Goal: Task Accomplishment & Management: Manage account settings

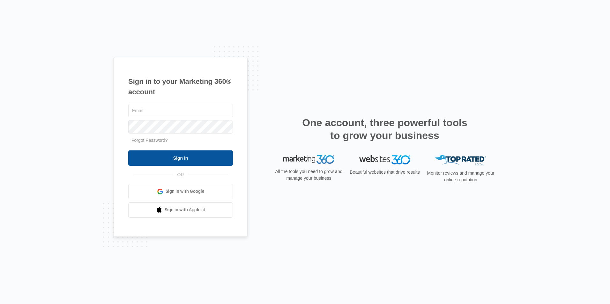
type input "[EMAIL_ADDRESS][DOMAIN_NAME]"
click at [155, 151] on input "Sign In" at bounding box center [180, 158] width 105 height 15
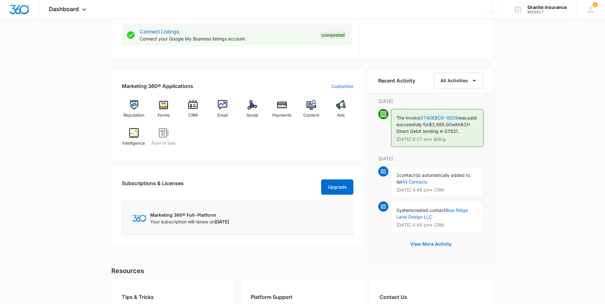
scroll to position [351, 0]
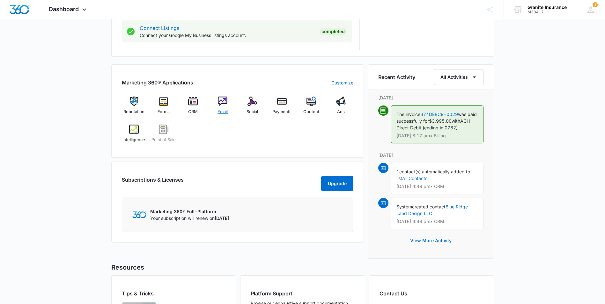
click at [223, 102] on img at bounding box center [223, 102] width 10 height 10
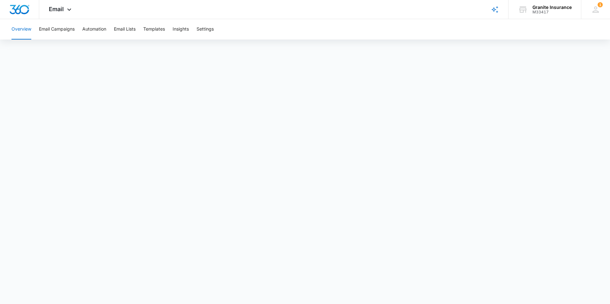
click at [21, 30] on button "Overview" at bounding box center [21, 29] width 20 height 20
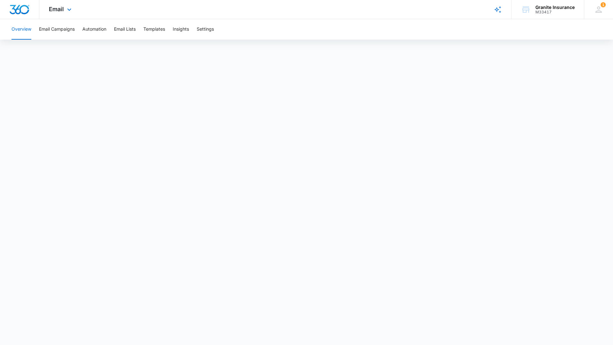
click at [140, 6] on div "Email Apps Reputation Forms CRM Email Social Payments POS Content Ads Intellige…" at bounding box center [306, 9] width 613 height 19
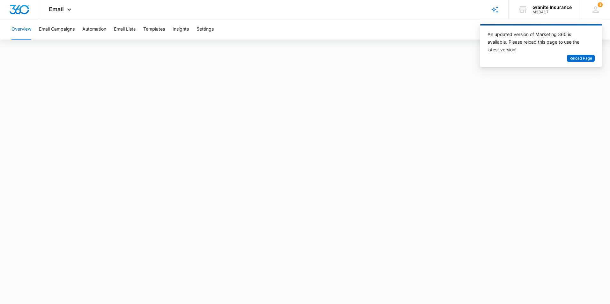
click at [416, 29] on div "Overview Email Campaigns Automation Email Lists Templates Insights Settings" at bounding box center [305, 29] width 595 height 20
click at [61, 32] on button "Email Campaigns" at bounding box center [57, 29] width 36 height 20
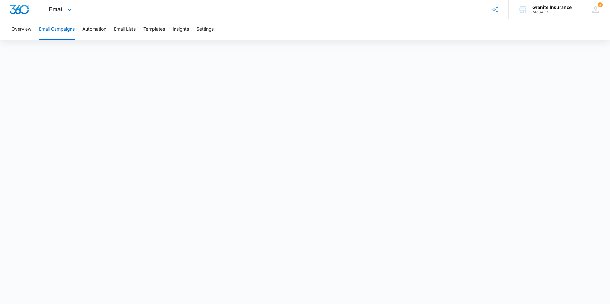
click at [13, 7] on img "Dashboard" at bounding box center [19, 10] width 20 height 10
